Goal: Transaction & Acquisition: Purchase product/service

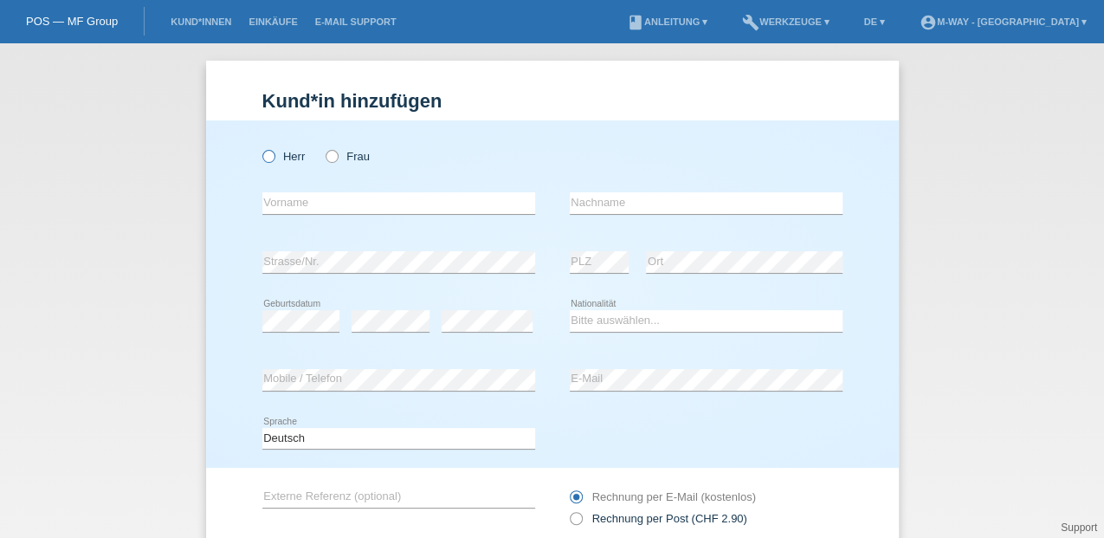
click at [259, 147] on icon at bounding box center [259, 147] width 0 height 0
click at [262, 159] on input "Herr" at bounding box center [267, 155] width 11 height 11
radio input "true"
click at [281, 201] on input "text" at bounding box center [398, 203] width 273 height 22
type input "Partick"
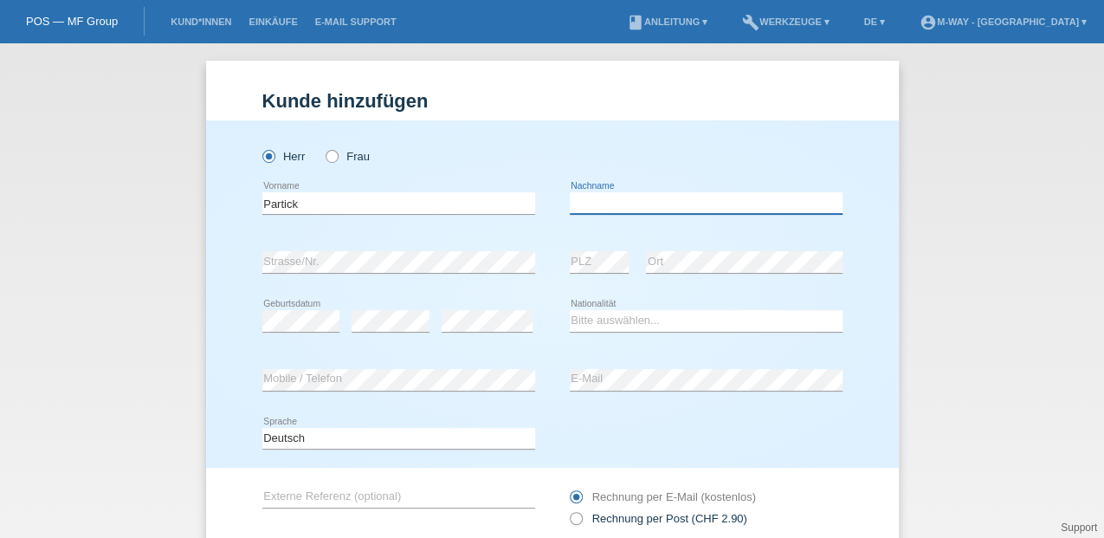
type input "[PERSON_NAME]"
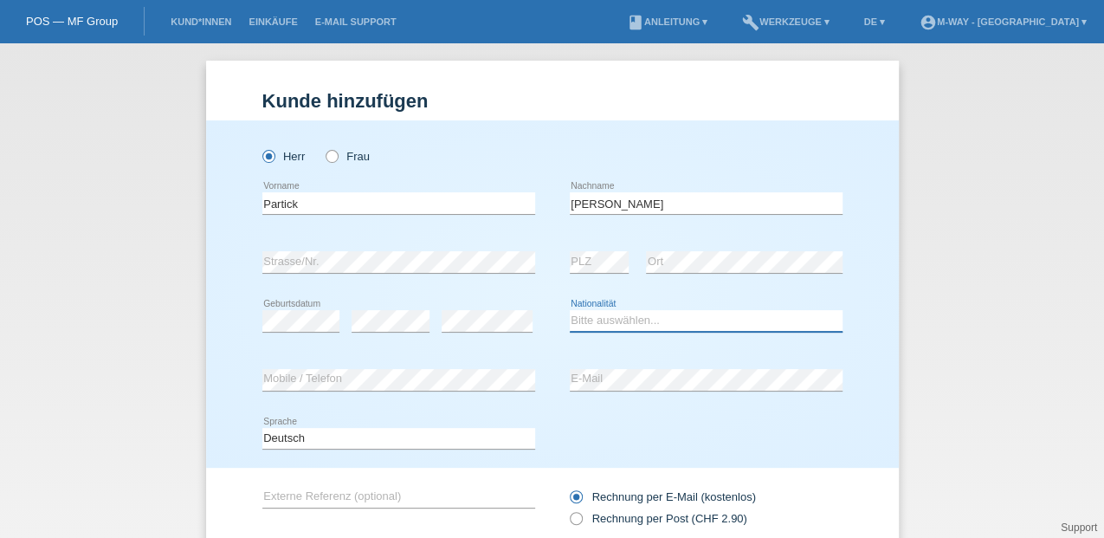
click at [625, 320] on select "Bitte auswählen... Schweiz Deutschland Liechtenstein Österreich ------------ Af…" at bounding box center [706, 320] width 273 height 21
select select "CH"
click at [570, 310] on select "Bitte auswählen... Schweiz Deutschland Liechtenstein Österreich ------------ Af…" at bounding box center [706, 320] width 273 height 21
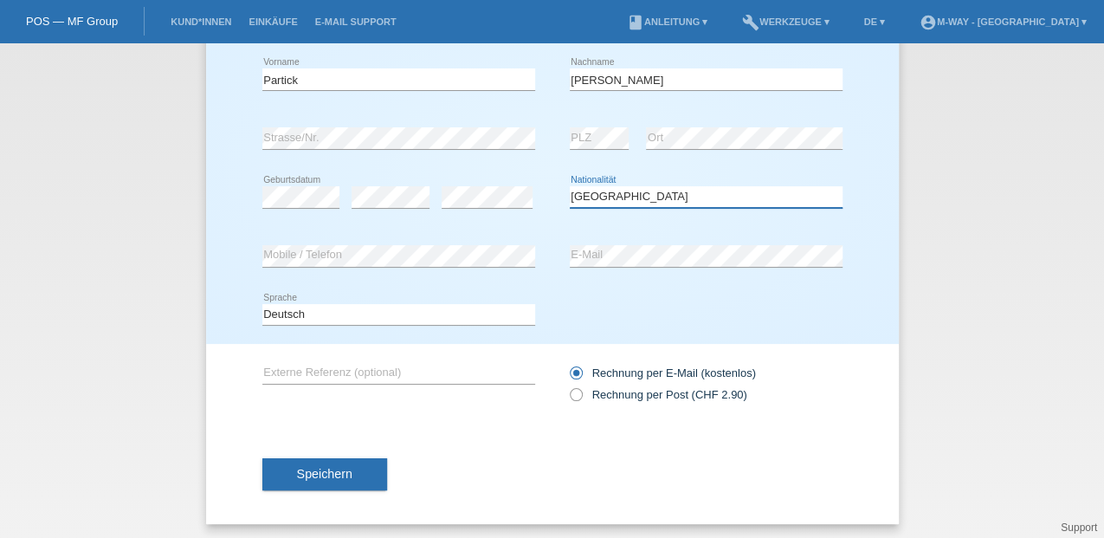
scroll to position [126, 0]
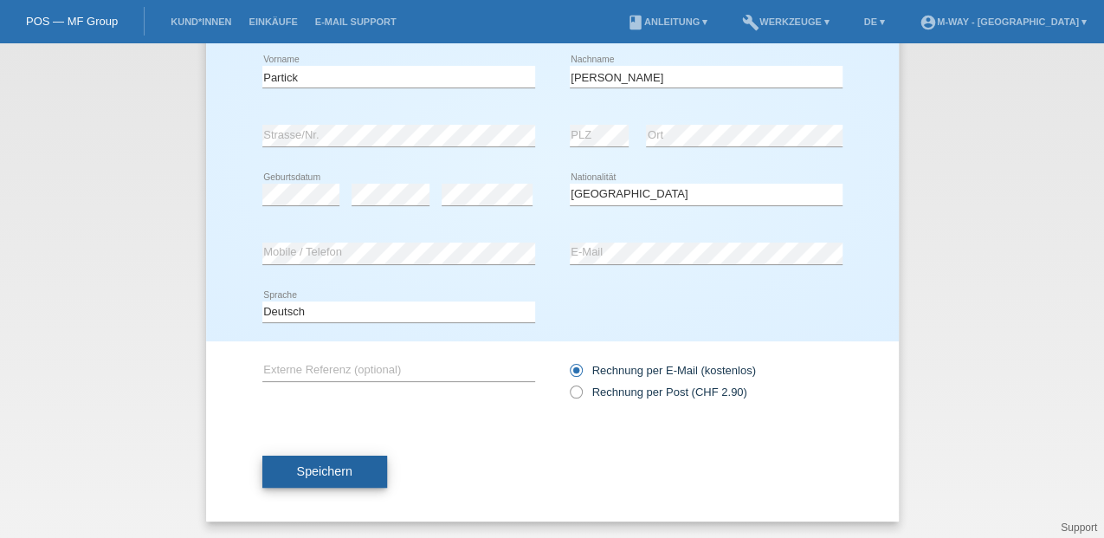
click at [298, 468] on span "Speichern" at bounding box center [324, 471] width 55 height 14
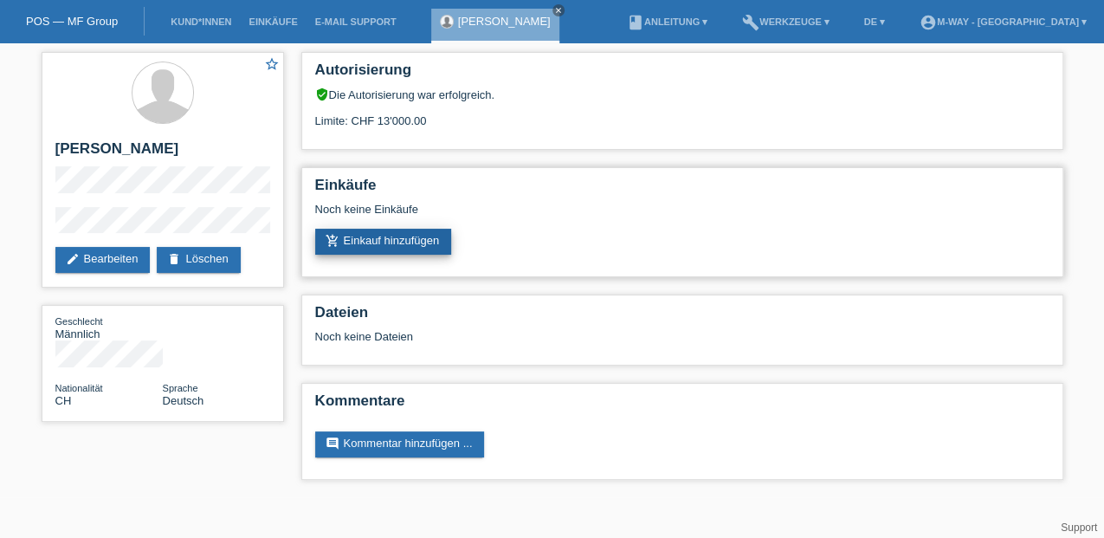
click at [412, 232] on link "add_shopping_cart Einkauf hinzufügen" at bounding box center [383, 242] width 137 height 26
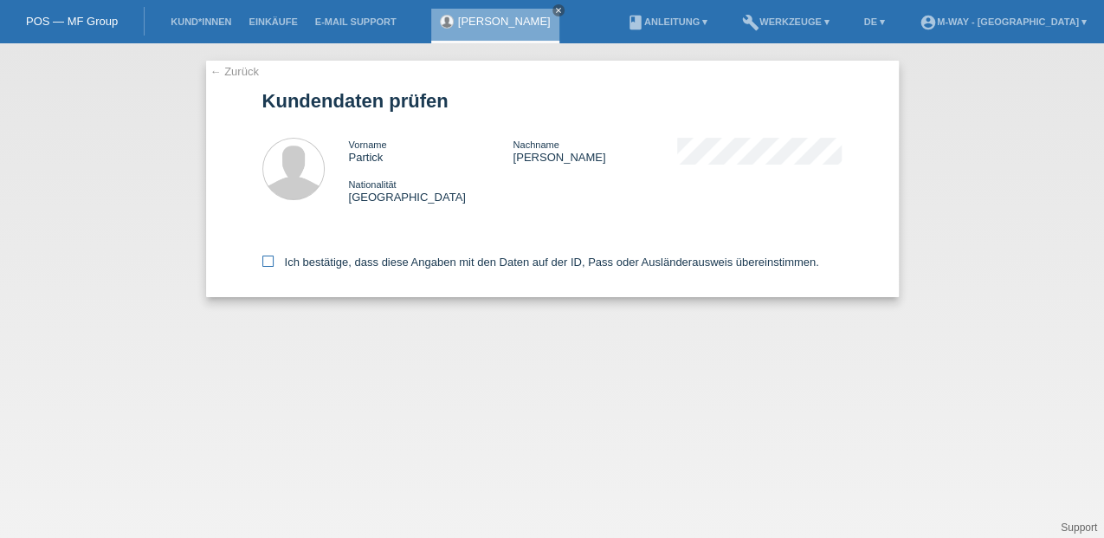
click at [266, 262] on icon at bounding box center [267, 260] width 11 height 11
click at [266, 262] on input "Ich bestätige, dass diese Angaben mit den Daten auf der ID, Pass oder Ausländer…" at bounding box center [267, 260] width 11 height 11
checkbox input "true"
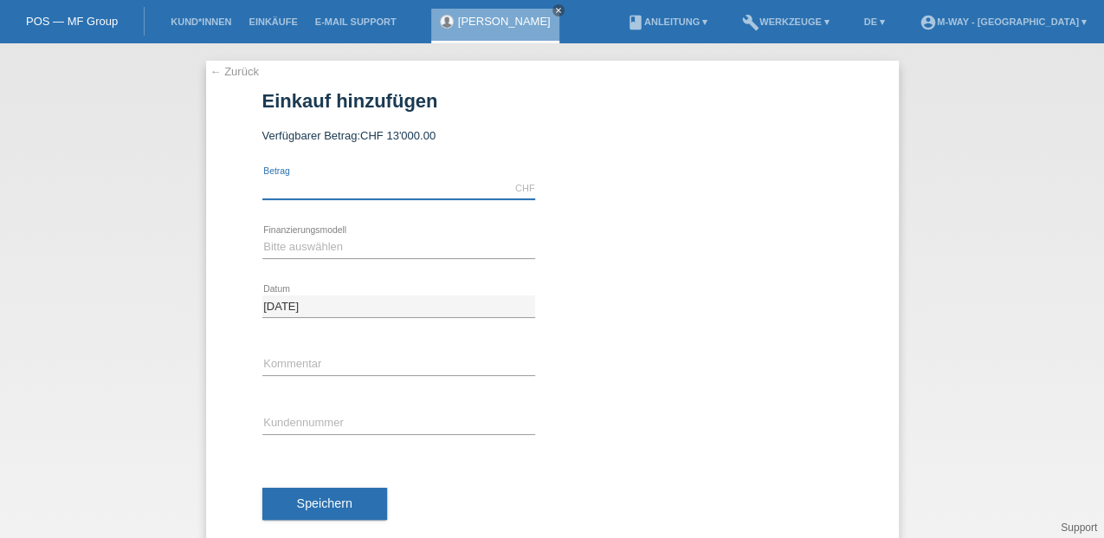
click at [344, 185] on input "text" at bounding box center [398, 189] width 273 height 22
type input "3954.10"
click at [277, 234] on div "Bitte auswählen Fixe Raten Kauf auf Rechnung mit Teilzahlungsoption error Finan…" at bounding box center [398, 247] width 273 height 59
click at [285, 250] on select "Bitte auswählen Fixe Raten Kauf auf Rechnung mit Teilzahlungsoption" at bounding box center [398, 246] width 273 height 21
select select "77"
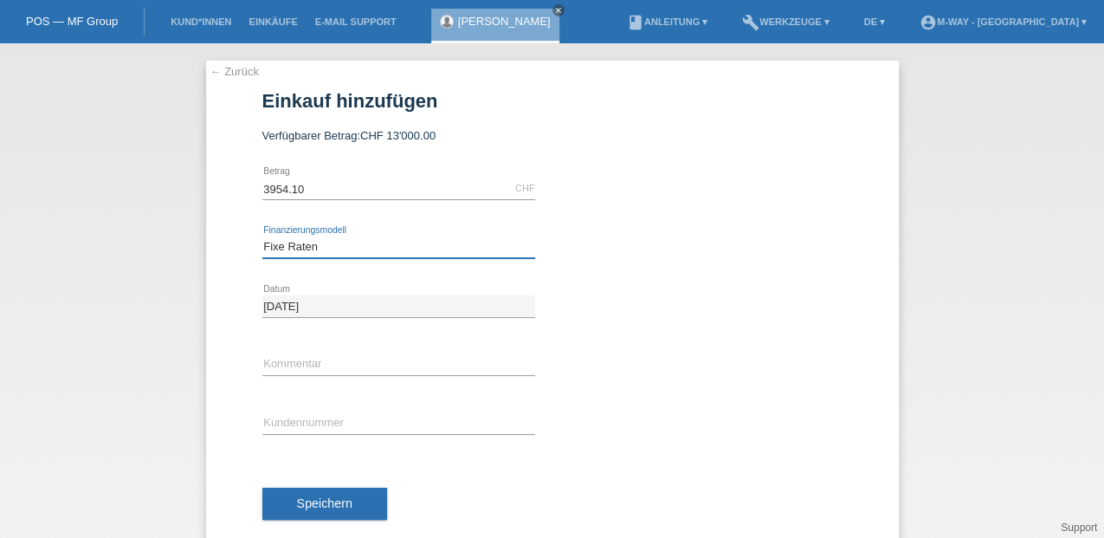
click at [262, 236] on select "Bitte auswählen Fixe Raten Kauf auf Rechnung mit Teilzahlungsoption" at bounding box center [398, 246] width 273 height 21
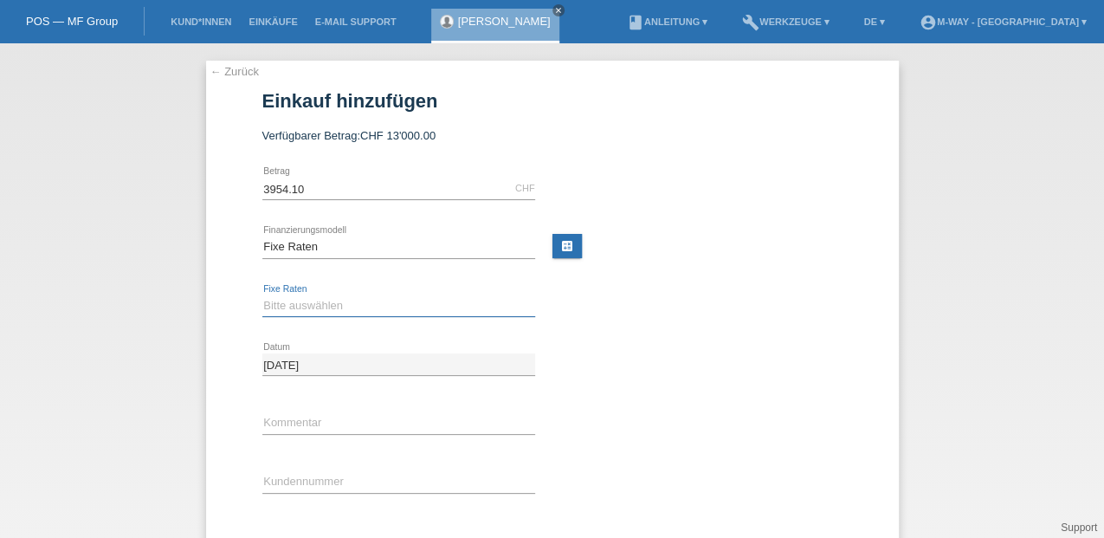
click at [302, 299] on select "Bitte auswählen 4 Raten 5 Raten 6 Raten 7 Raten 8 Raten 9 Raten 10 Raten 11 Rat…" at bounding box center [398, 305] width 273 height 21
select select "202"
click at [262, 295] on select "Bitte auswählen 4 Raten 5 Raten 6 Raten 7 Raten 8 Raten 9 Raten 10 Raten 11 Rat…" at bounding box center [398, 305] width 273 height 21
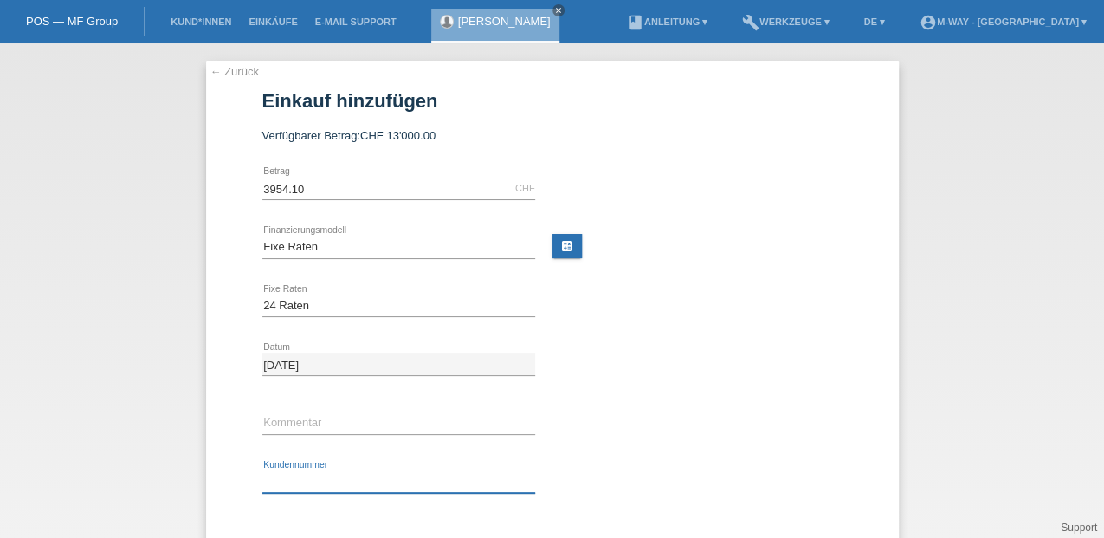
click at [306, 481] on input "text" at bounding box center [398, 482] width 273 height 22
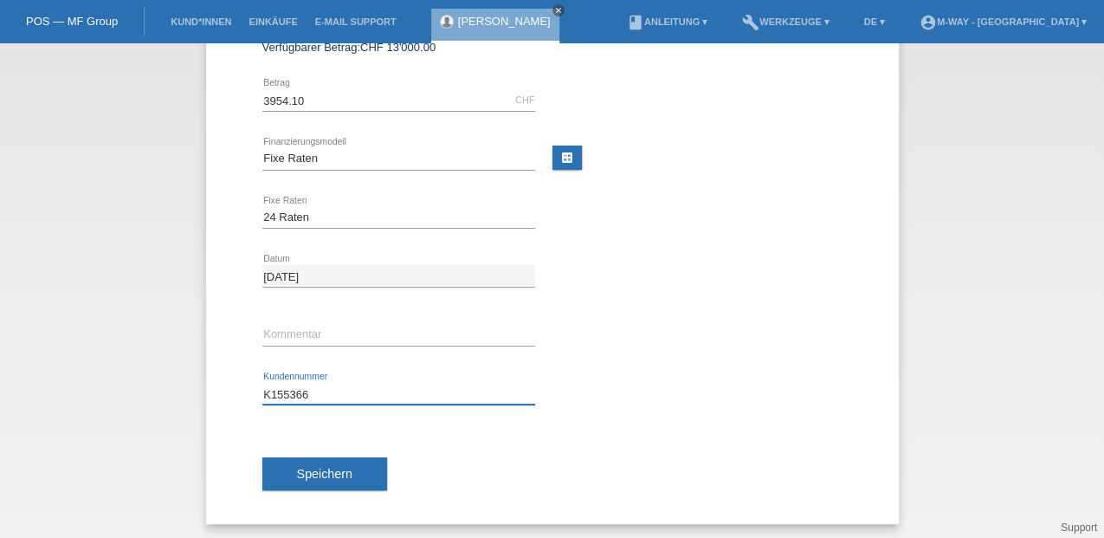
scroll to position [90, 0]
type input "K155366"
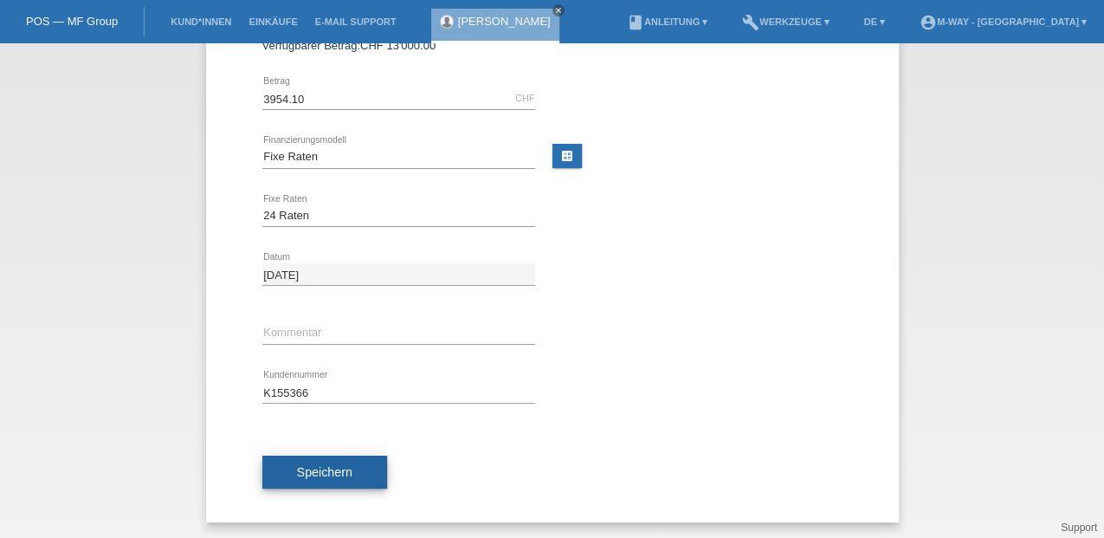
click at [373, 469] on button "Speichern" at bounding box center [324, 472] width 125 height 33
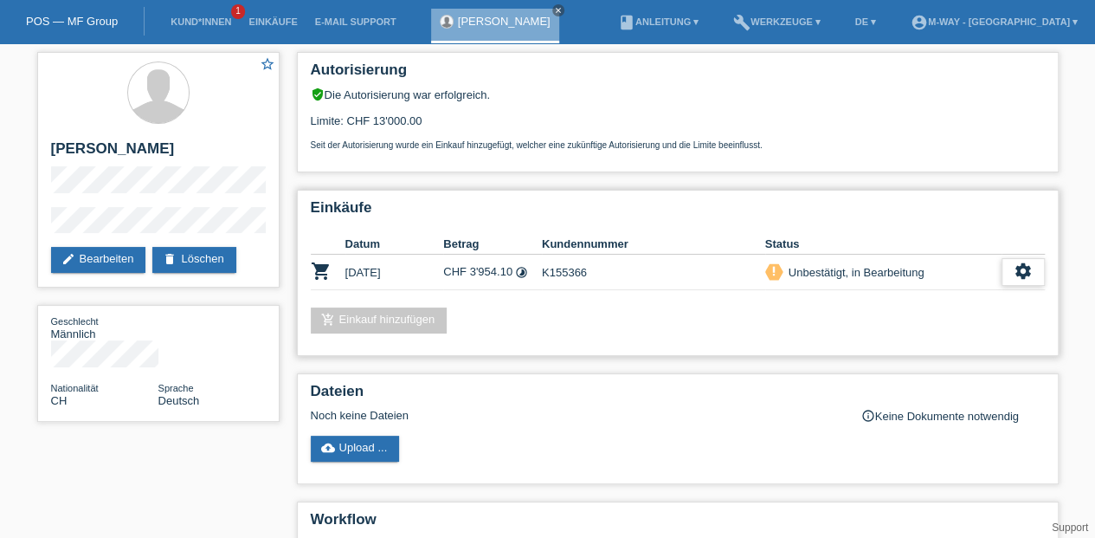
click at [1022, 269] on icon "settings" at bounding box center [1023, 271] width 19 height 19
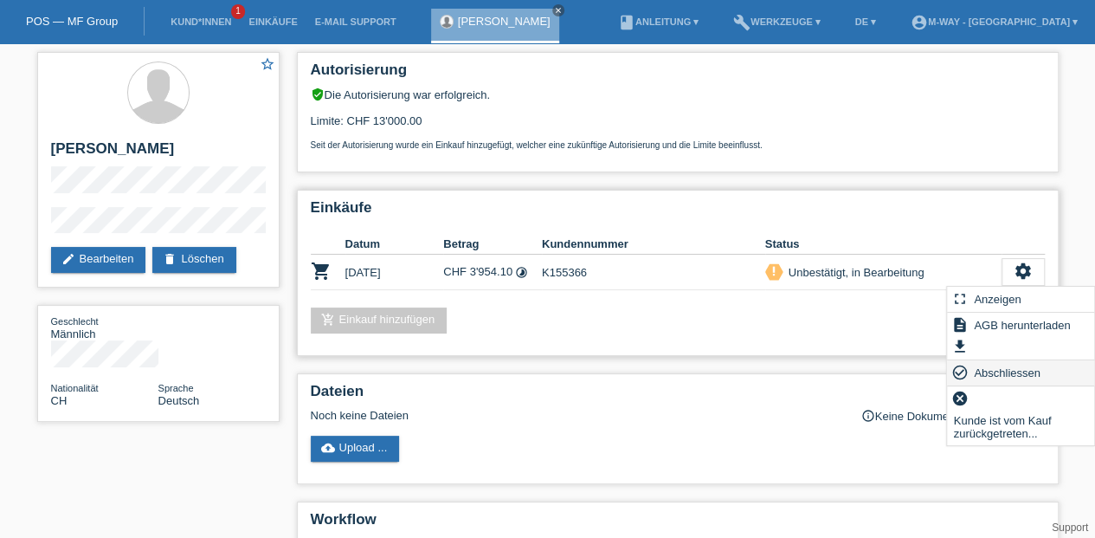
click at [1005, 371] on span "Abschliessen" at bounding box center [1008, 372] width 72 height 21
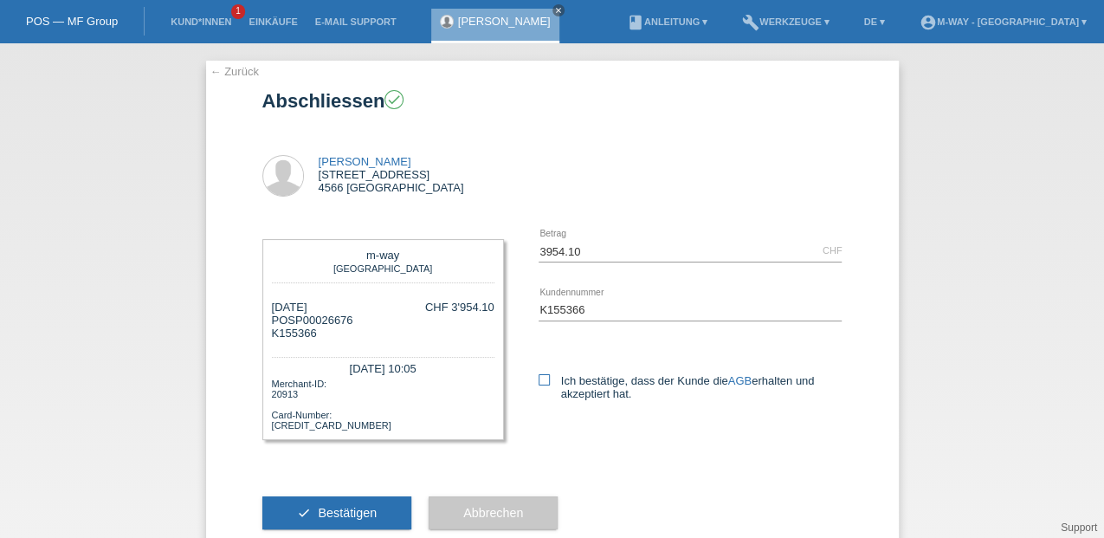
click at [540, 381] on icon at bounding box center [544, 379] width 11 height 11
click at [540, 381] on input "Ich bestätige, dass der Kunde die AGB erhalten und akzeptiert hat." at bounding box center [544, 379] width 11 height 11
checkbox input "true"
click at [326, 512] on span "Bestätigen" at bounding box center [347, 513] width 59 height 14
